Goal: Task Accomplishment & Management: Complete application form

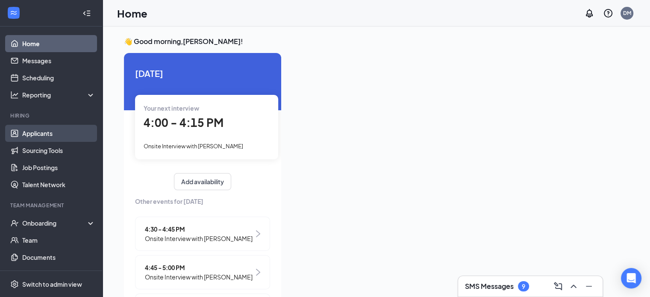
click at [41, 135] on link "Applicants" at bounding box center [58, 133] width 73 height 17
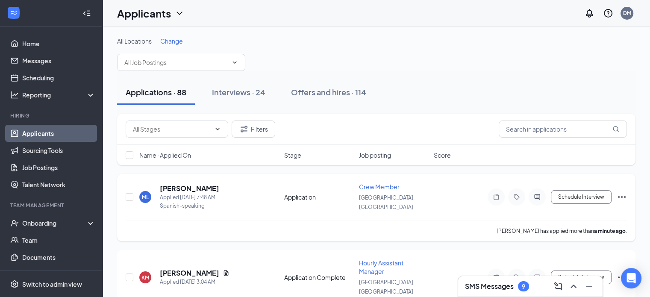
click at [621, 194] on icon "Ellipses" at bounding box center [622, 197] width 10 height 10
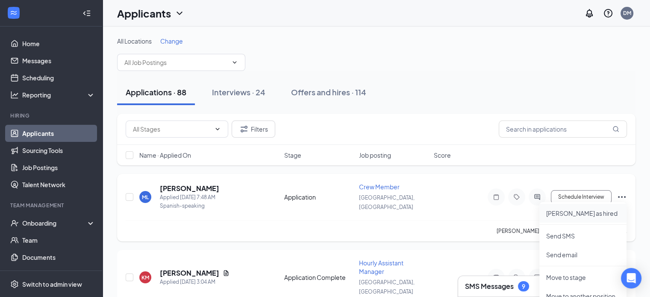
click at [562, 216] on p "[PERSON_NAME] as hired" at bounding box center [582, 213] width 73 height 9
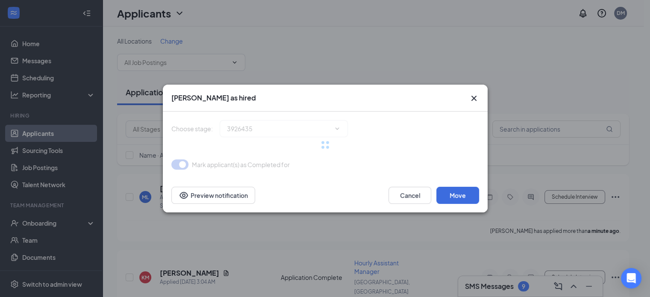
type input "Hiring Complete (final stage)"
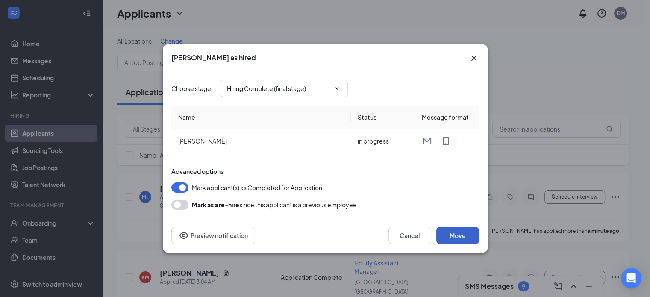
click at [455, 234] on button "Move" at bounding box center [457, 235] width 43 height 17
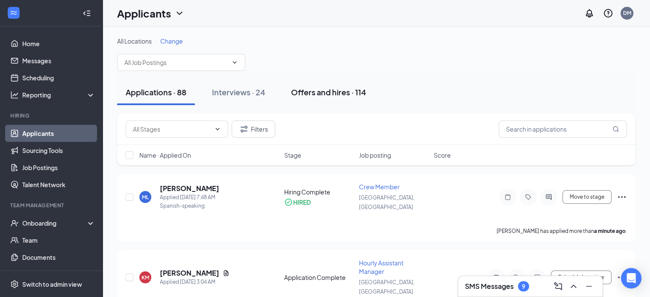
click at [316, 90] on div "Offers and hires · 114" at bounding box center [328, 92] width 75 height 11
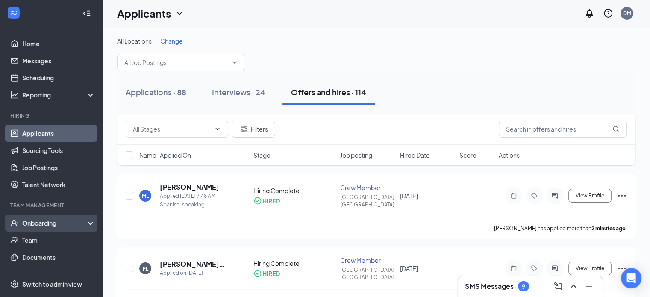
click at [60, 221] on div "Onboarding" at bounding box center [55, 223] width 66 height 9
click at [64, 242] on link "Overview" at bounding box center [58, 240] width 73 height 17
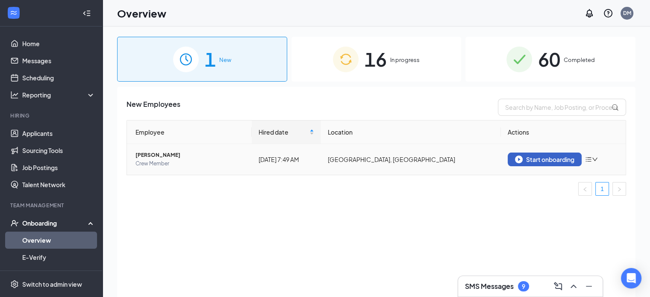
click at [549, 160] on div "Start onboarding" at bounding box center [544, 160] width 59 height 8
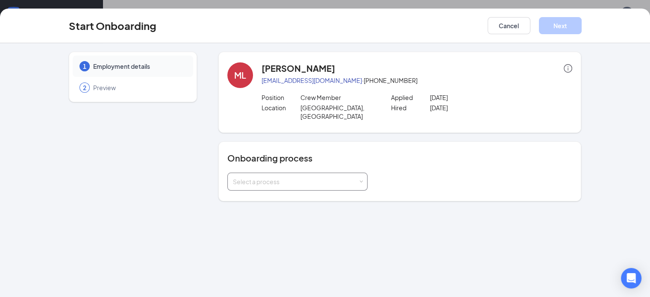
click at [338, 173] on div "Select a process" at bounding box center [297, 181] width 129 height 17
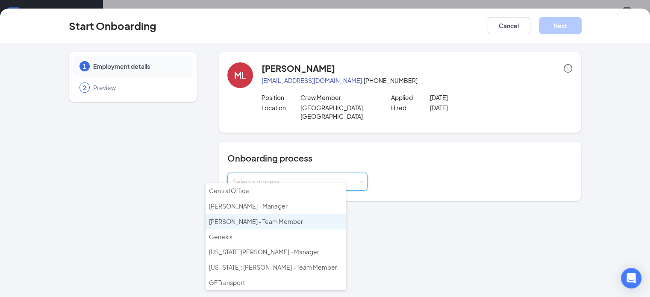
click at [284, 220] on li "[PERSON_NAME] - Team Member" at bounding box center [276, 221] width 140 height 15
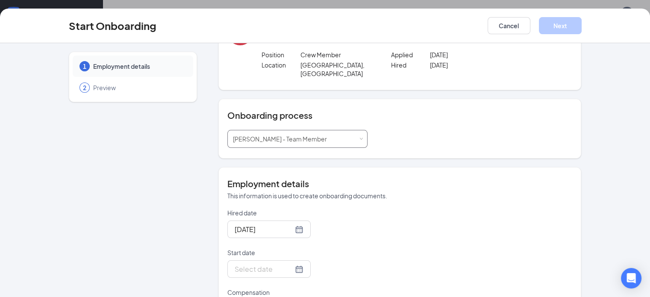
scroll to position [73, 0]
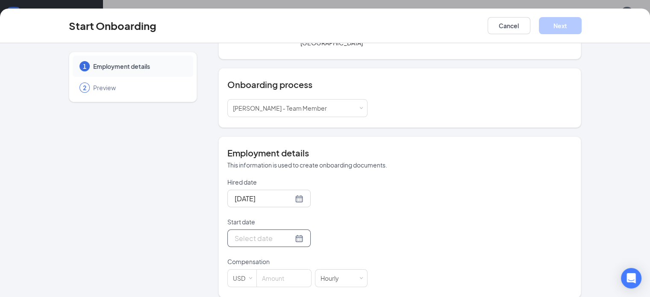
click at [268, 233] on div at bounding box center [269, 238] width 69 height 11
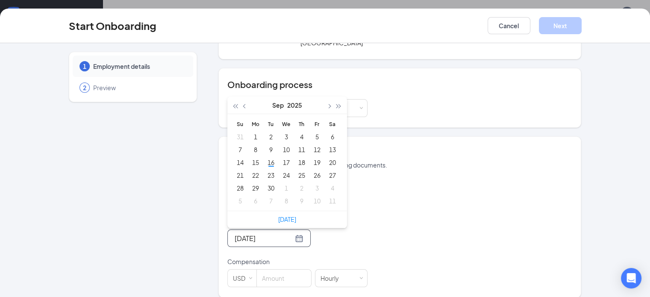
type input "[DATE]"
click at [250, 170] on div "22" at bounding box center [255, 175] width 10 height 10
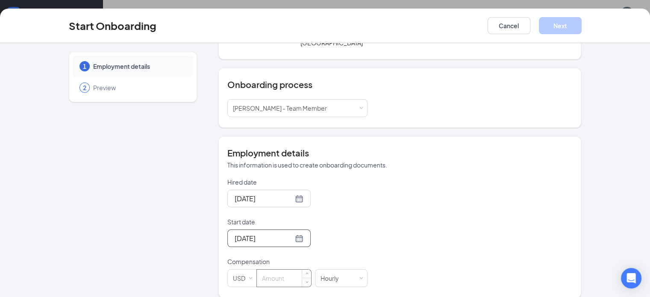
click at [257, 274] on input at bounding box center [284, 278] width 54 height 17
type input "15"
click at [582, 24] on button "Next" at bounding box center [560, 25] width 43 height 17
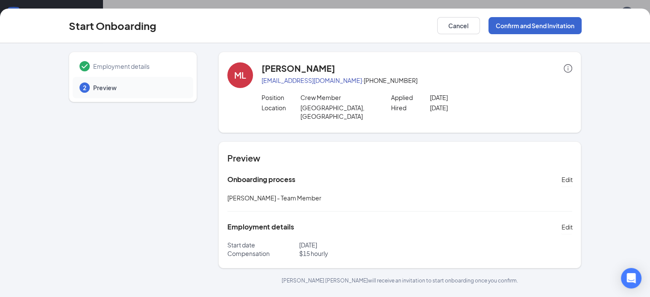
scroll to position [0, 0]
click at [582, 25] on button "Confirm and Send Invitation" at bounding box center [534, 25] width 93 height 17
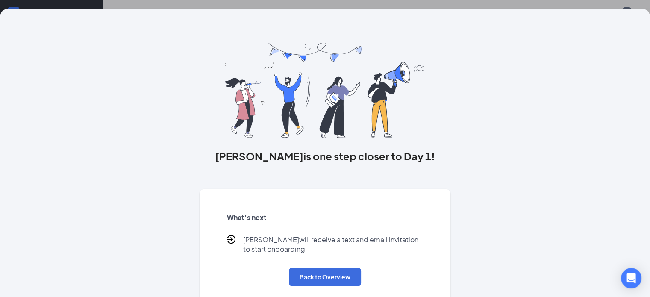
click at [191, 270] on div "[PERSON_NAME] is one step closer to Day 1! What’s next [PERSON_NAME] will recei…" at bounding box center [325, 160] width 547 height 302
click at [476, 146] on div "[PERSON_NAME] is one step closer to Day 1! What’s next [PERSON_NAME] will recei…" at bounding box center [325, 160] width 547 height 302
